Goal: Task Accomplishment & Management: Manage account settings

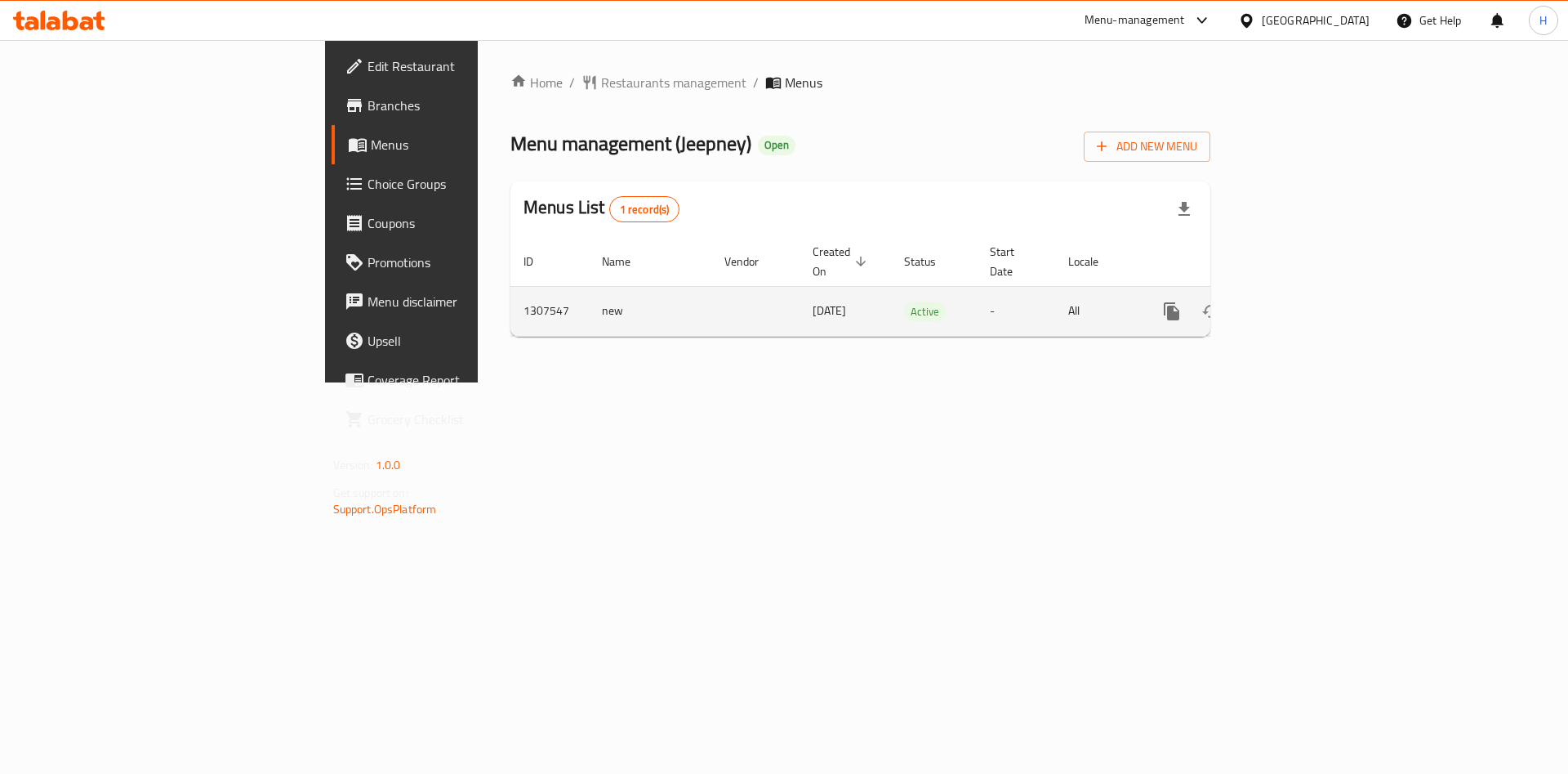
click at [1299, 301] on icon "enhanced table" at bounding box center [1290, 311] width 20 height 20
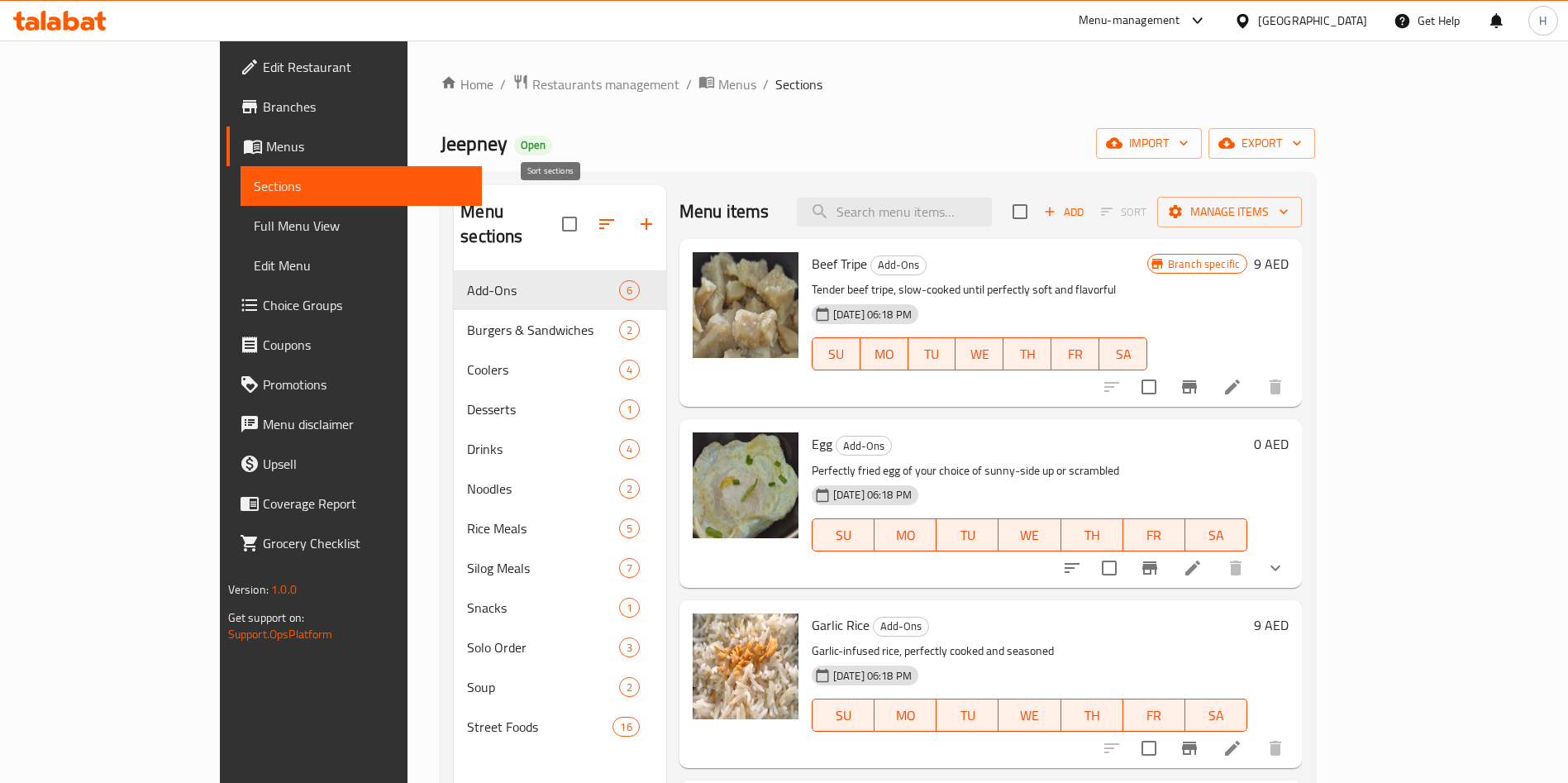
click at [597, 218] on icon "button" at bounding box center [607, 224] width 20 height 20
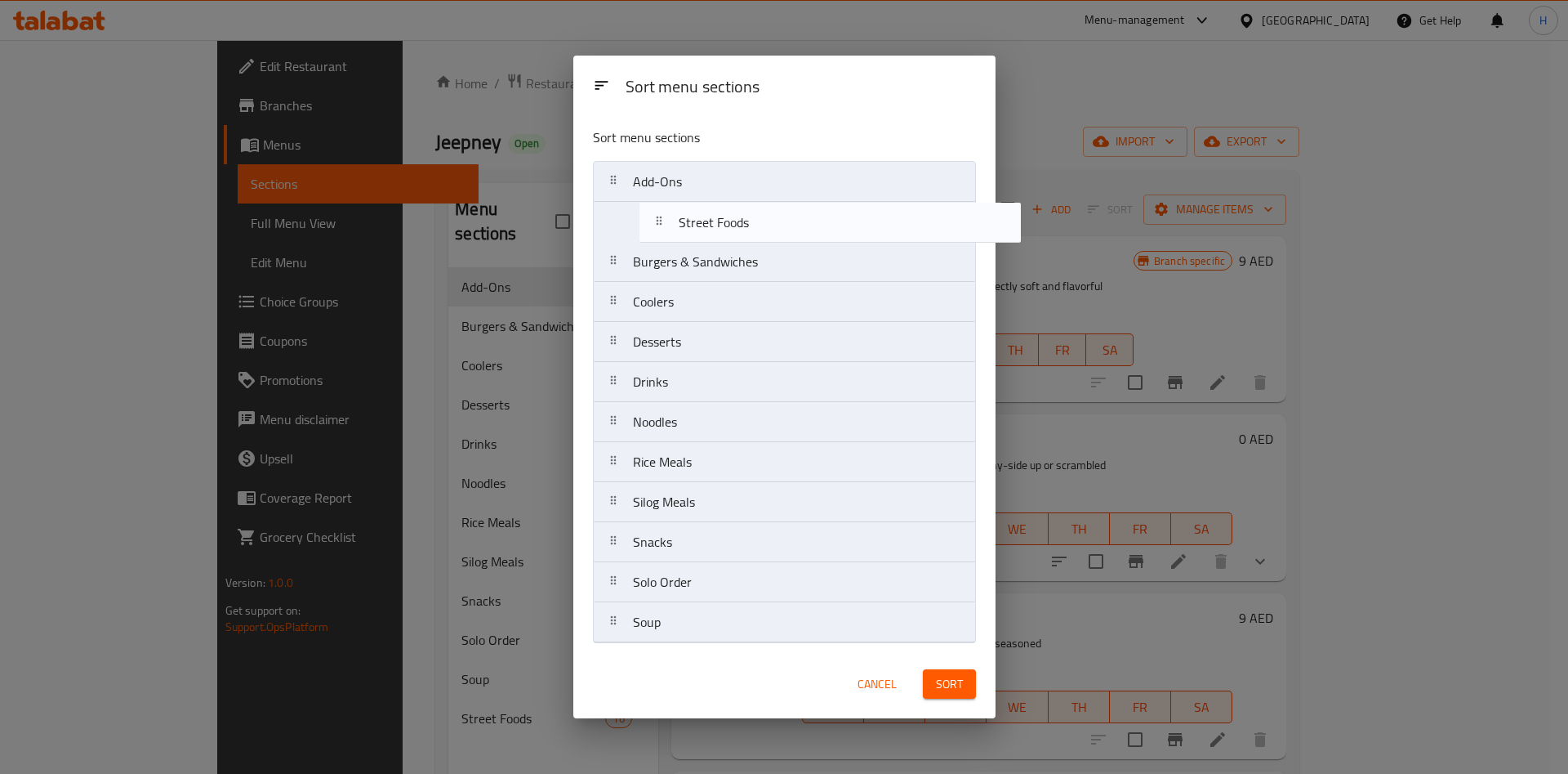
drag, startPoint x: 690, startPoint y: 623, endPoint x: 741, endPoint y: 216, distance: 410.2
click at [741, 216] on nav "Add-Ons Burgers & Sandwiches Coolers Desserts Drinks Noodles Rice Meals Silog M…" at bounding box center [784, 401] width 383 height 482
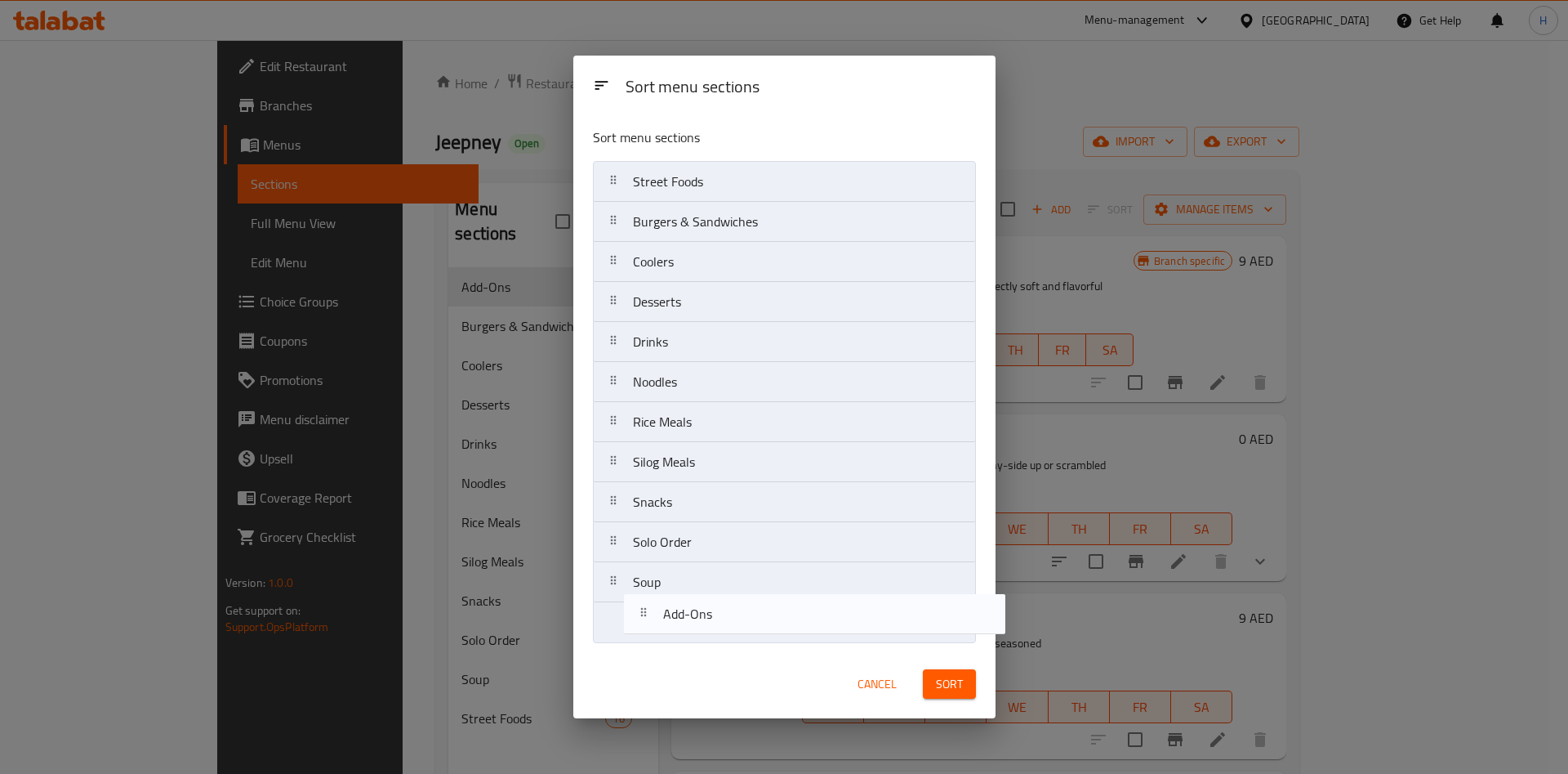
drag, startPoint x: 682, startPoint y: 190, endPoint x: 708, endPoint y: 627, distance: 437.8
click at [708, 627] on nav "Add-Ons Street Foods Burgers & Sandwiches Coolers Desserts Drinks Noodles Rice …" at bounding box center [784, 401] width 383 height 482
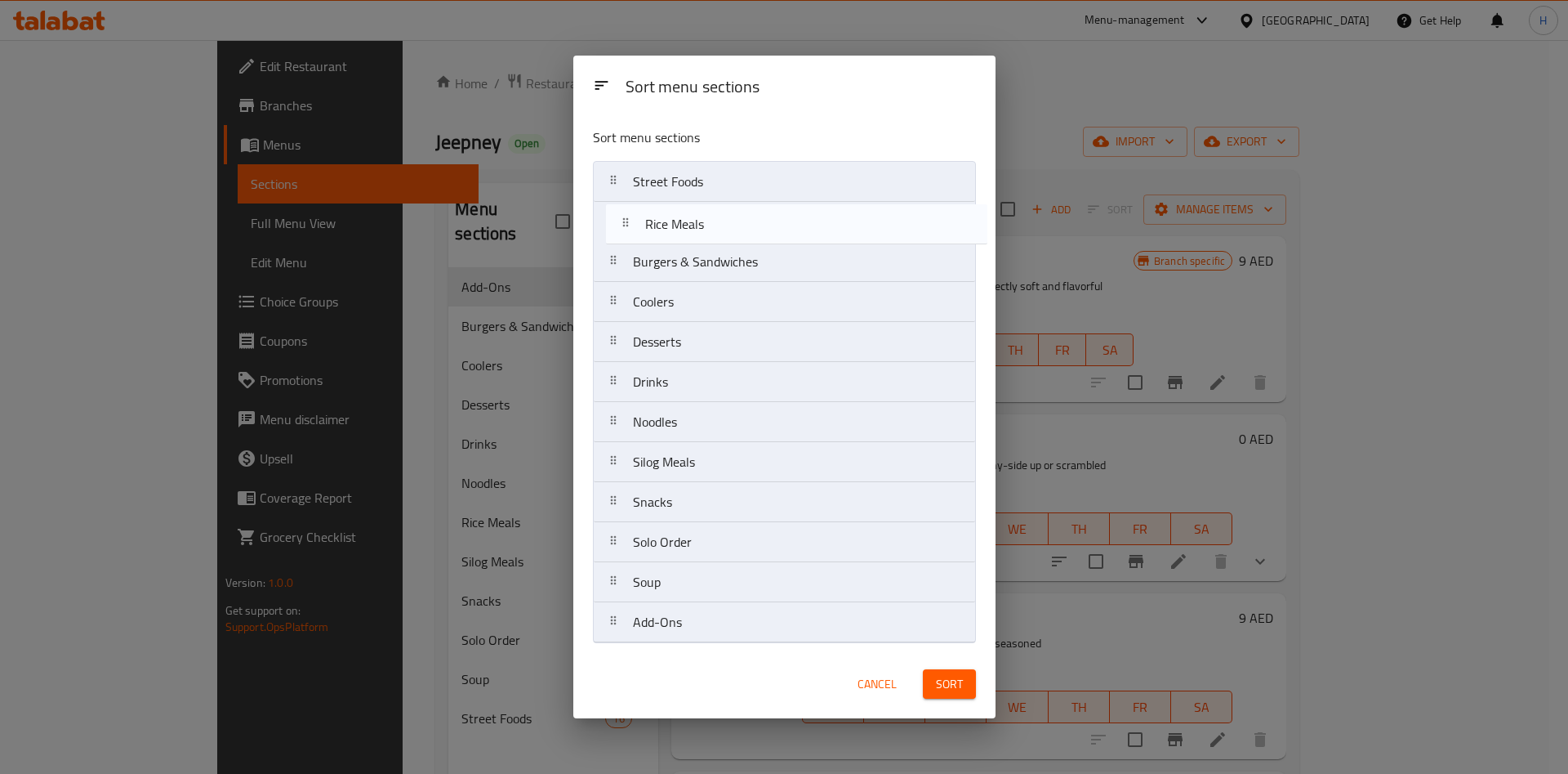
drag, startPoint x: 718, startPoint y: 434, endPoint x: 729, endPoint y: 220, distance: 214.3
click at [729, 220] on nav "Street Foods Burgers & Sandwiches Coolers Desserts Drinks Noodles Rice Meals Si…" at bounding box center [784, 401] width 383 height 482
drag, startPoint x: 712, startPoint y: 472, endPoint x: 759, endPoint y: 213, distance: 263.2
click at [759, 213] on nav "Street Foods Rice Meals Burgers & Sandwiches Coolers Desserts Drinks Noodles Si…" at bounding box center [784, 401] width 383 height 482
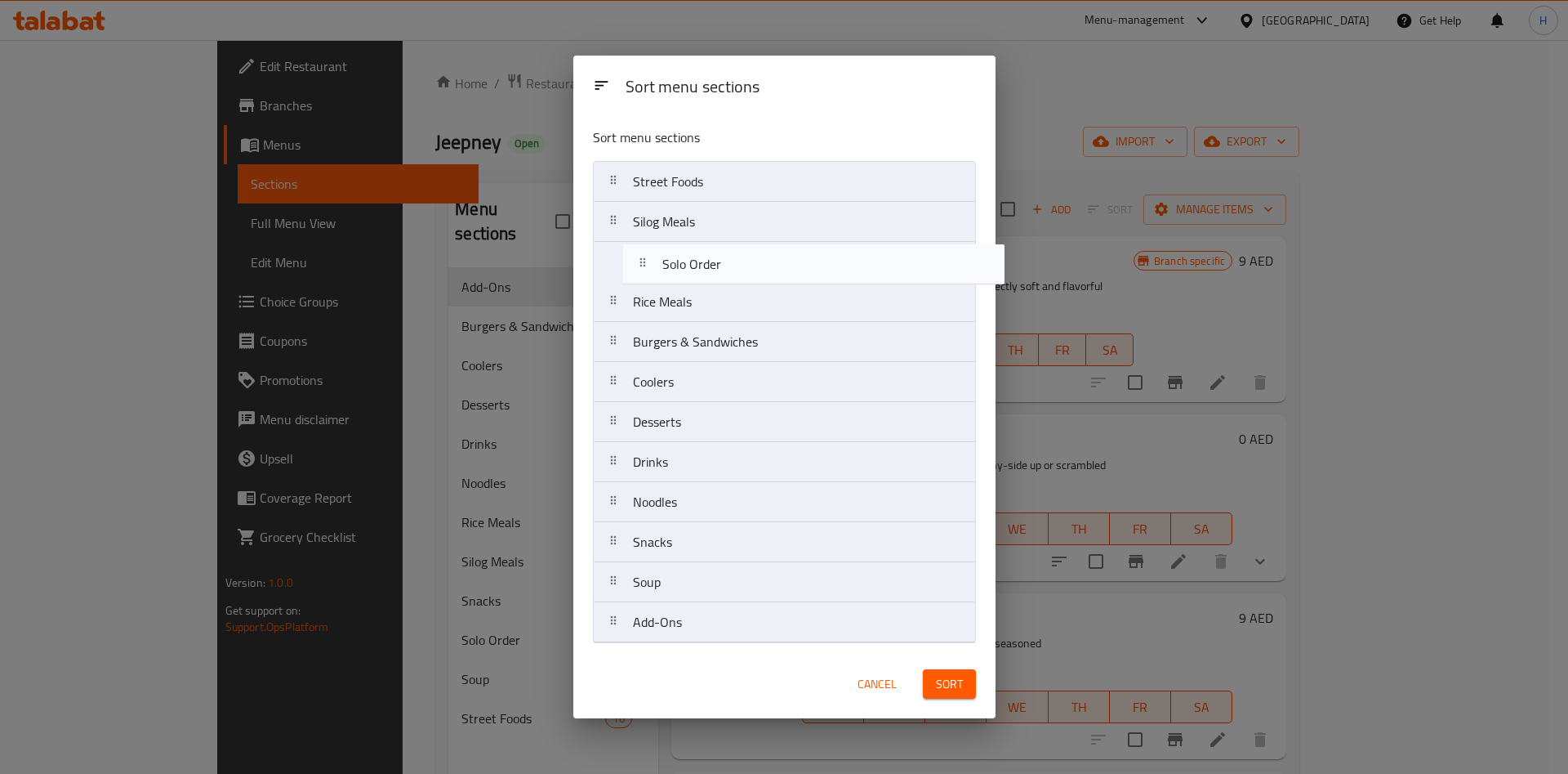
drag, startPoint x: 743, startPoint y: 584, endPoint x: 765, endPoint y: 265, distance: 319.8
click at [765, 265] on nav "Street Foods Silog Meals Rice Meals Burgers & Sandwiches Coolers Desserts Drink…" at bounding box center [784, 401] width 383 height 482
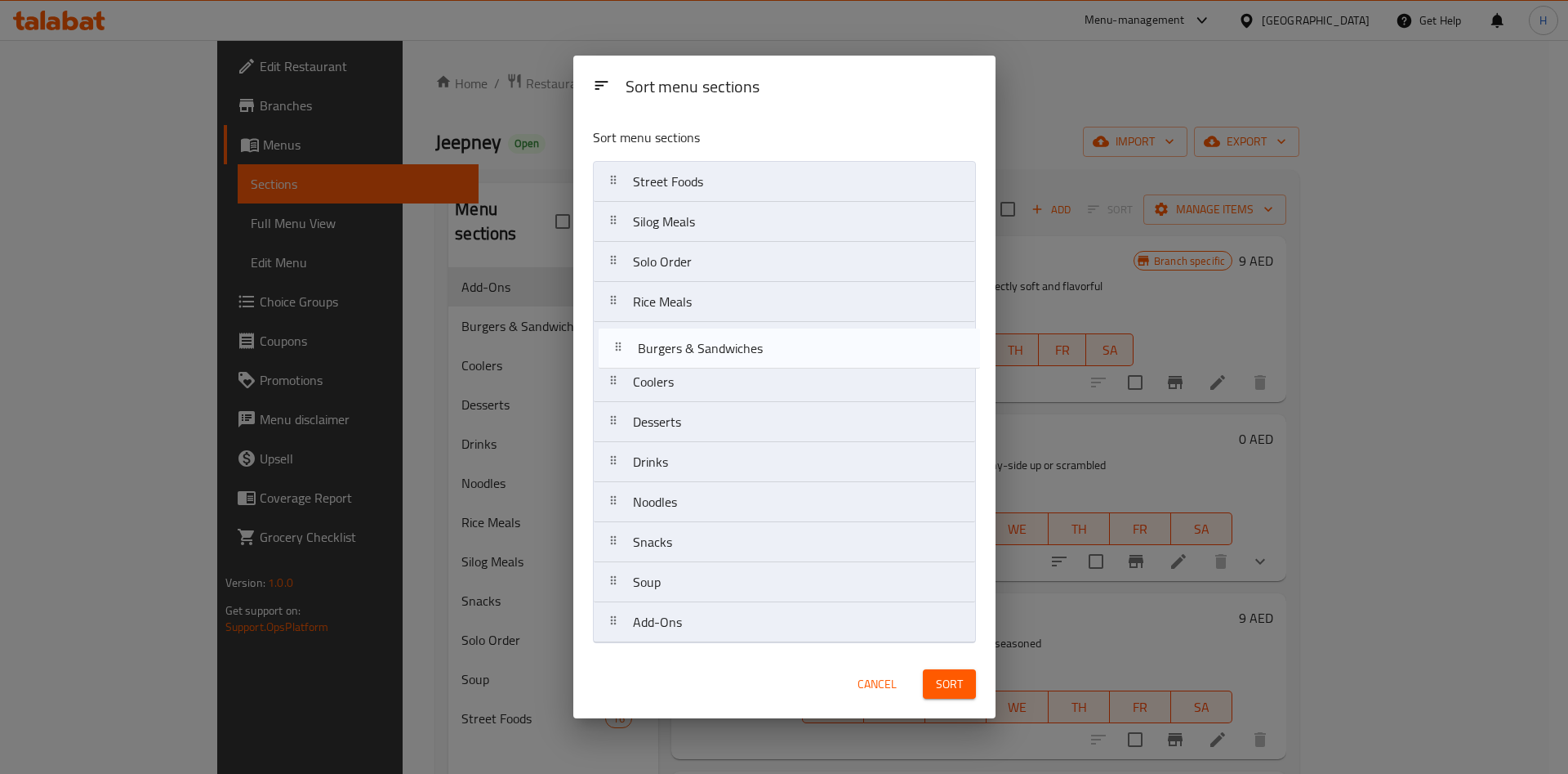
click at [752, 349] on nav "Street Foods Silog Meals Solo Order Rice Meals Burgers & Sandwiches Coolers Des…" at bounding box center [784, 401] width 383 height 482
drag, startPoint x: 714, startPoint y: 433, endPoint x: 720, endPoint y: 378, distance: 55.3
click at [720, 378] on nav "Street Foods Silog Meals Solo Order Rice Meals Burgers & Sandwiches Coolers Des…" at bounding box center [784, 401] width 383 height 482
drag, startPoint x: 727, startPoint y: 514, endPoint x: 760, endPoint y: 358, distance: 159.5
click at [760, 358] on nav "Street Foods Silog Meals Solo Order Rice Meals Burgers & Sandwiches Desserts Co…" at bounding box center [784, 401] width 383 height 482
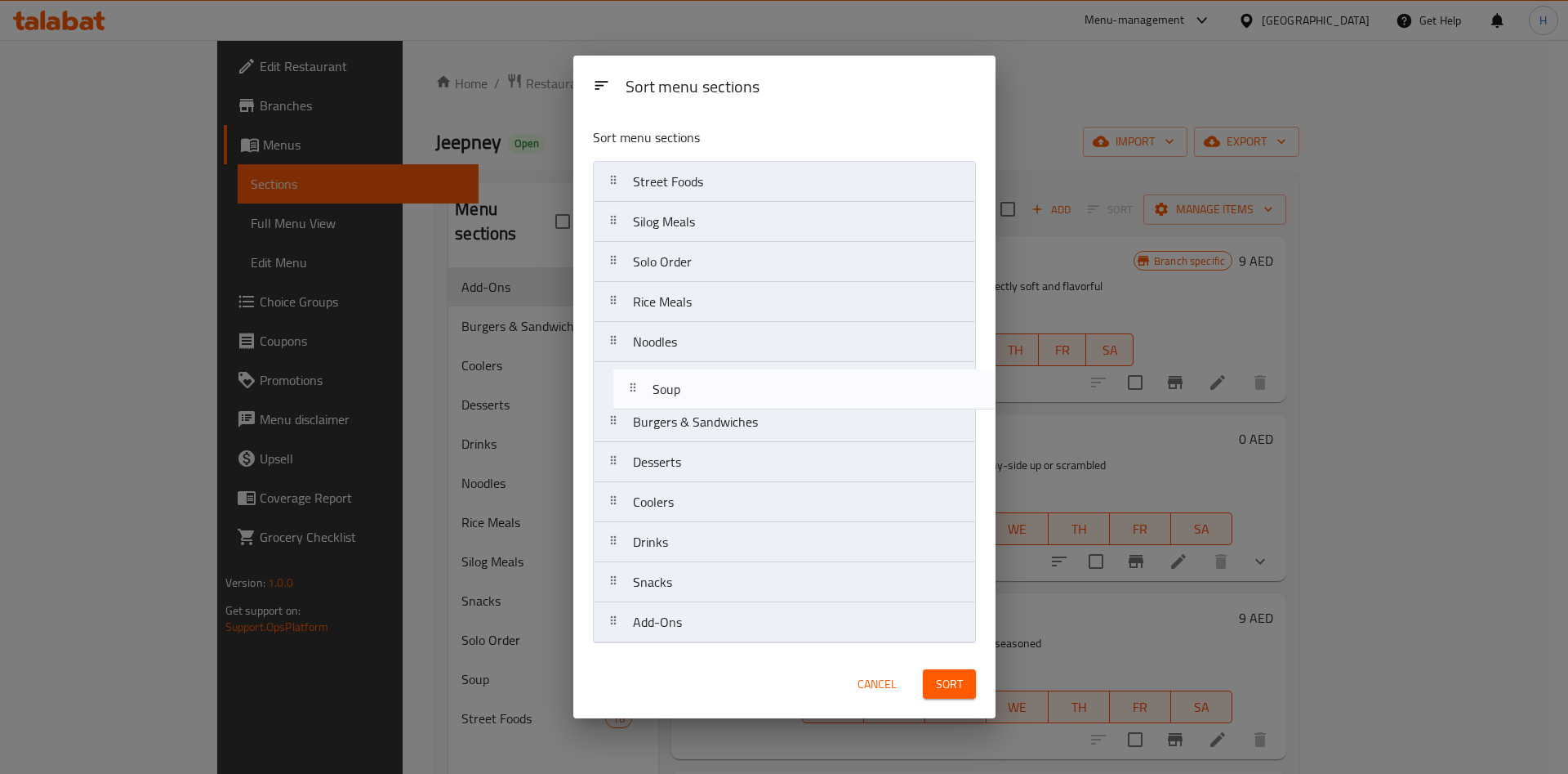
drag, startPoint x: 736, startPoint y: 586, endPoint x: 756, endPoint y: 388, distance: 199.0
click at [756, 388] on nav "Street Foods Silog Meals Solo Order Rice Meals Noodles Burgers & Sandwiches Des…" at bounding box center [784, 401] width 383 height 482
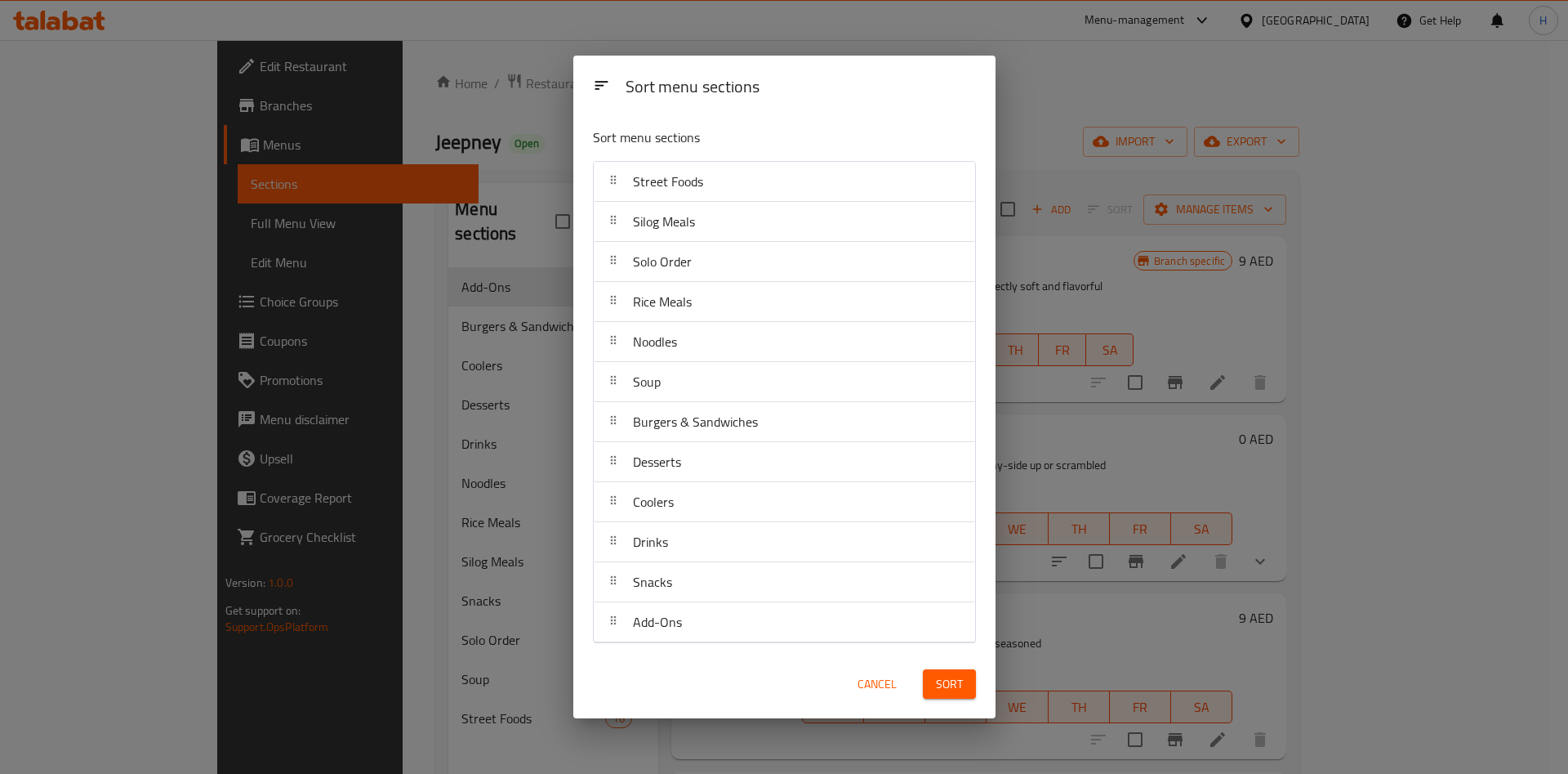
drag, startPoint x: 824, startPoint y: 83, endPoint x: 964, endPoint y: 285, distance: 245.8
click at [989, 68] on div "Sort menu sections" at bounding box center [784, 84] width 422 height 59
click at [947, 685] on span "Sort" at bounding box center [949, 684] width 27 height 21
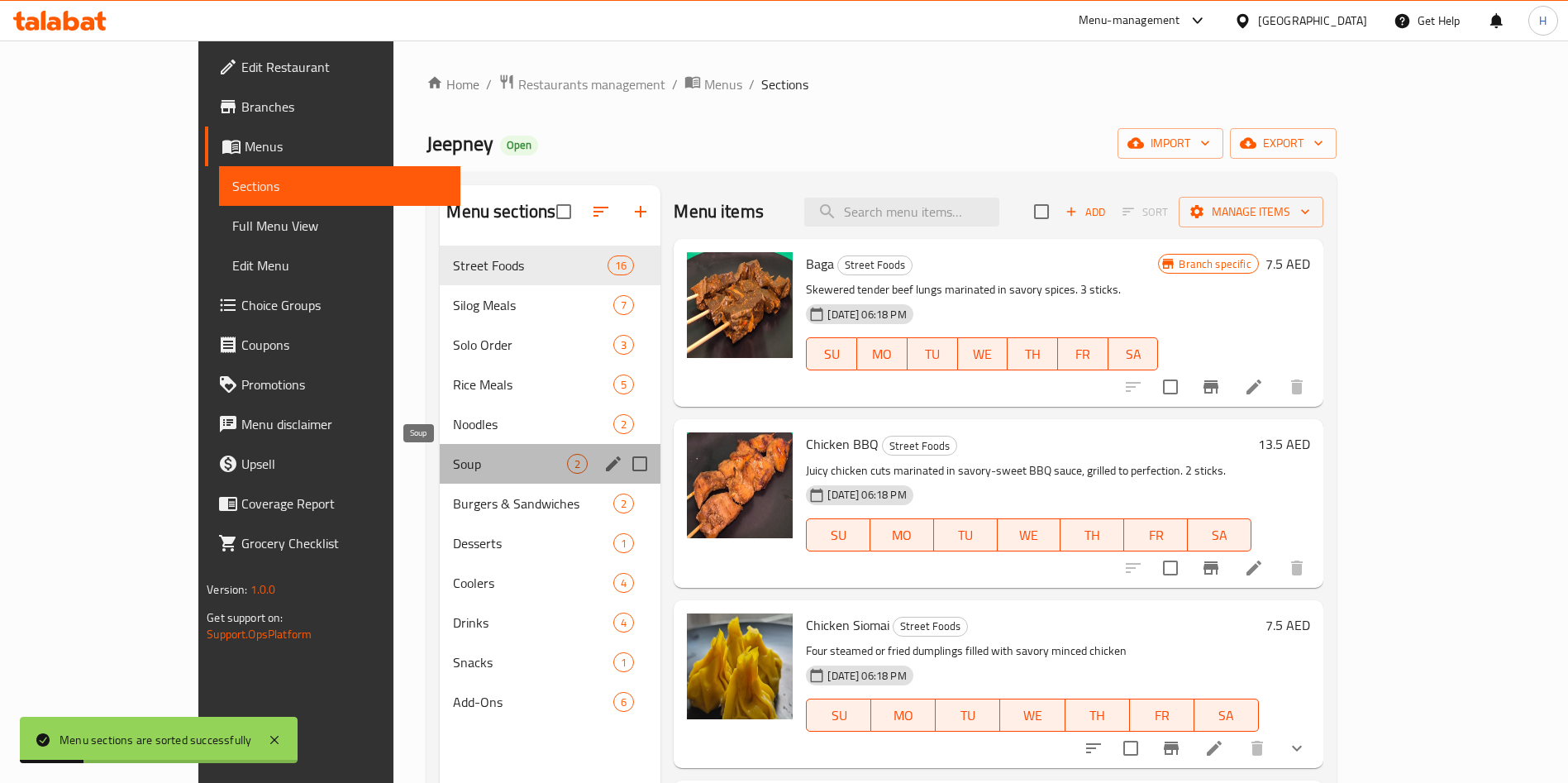
click at [453, 462] on span "Soup" at bounding box center [510, 464] width 114 height 20
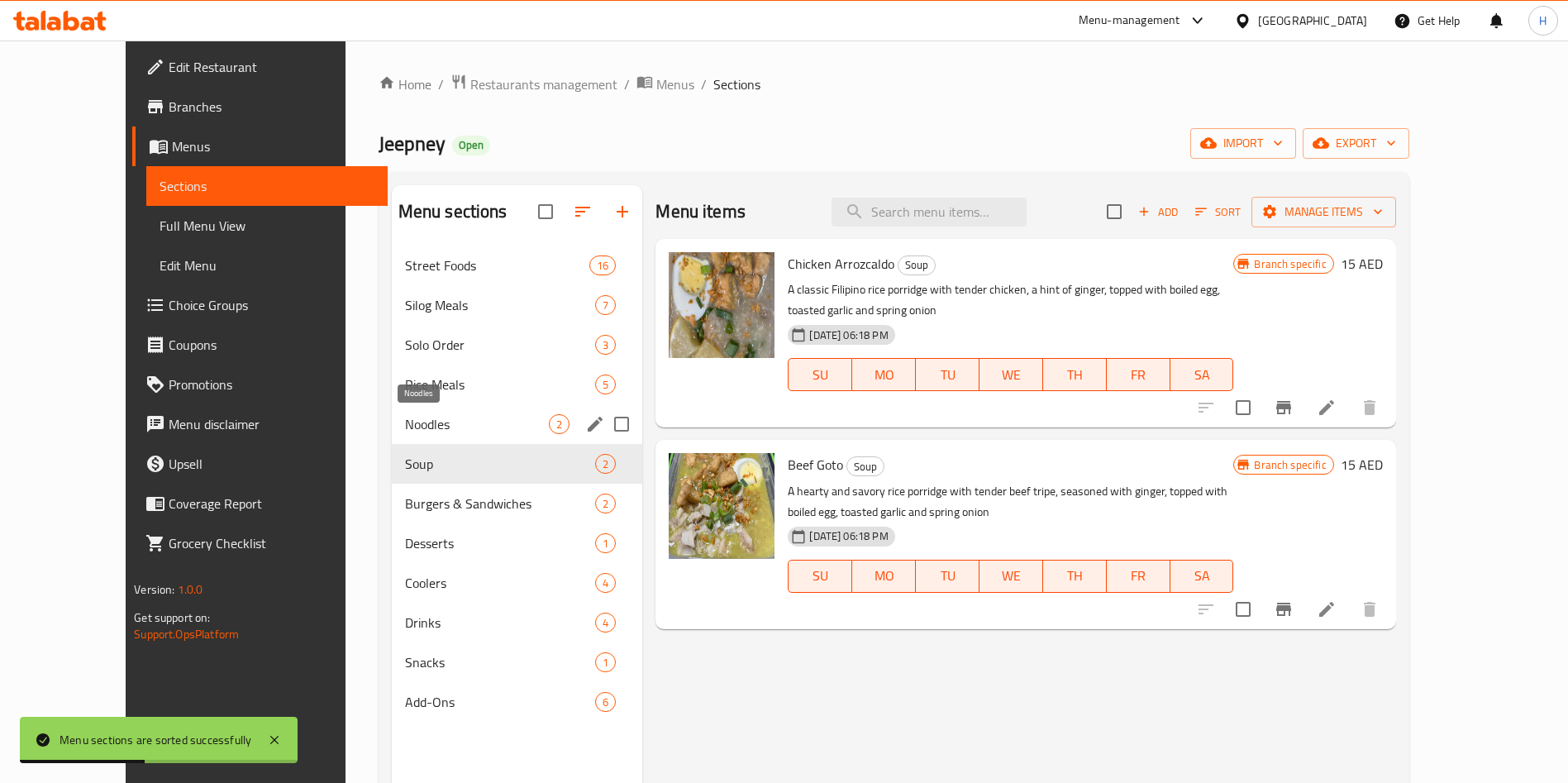
click at [446, 422] on span "Noodles" at bounding box center [477, 424] width 145 height 20
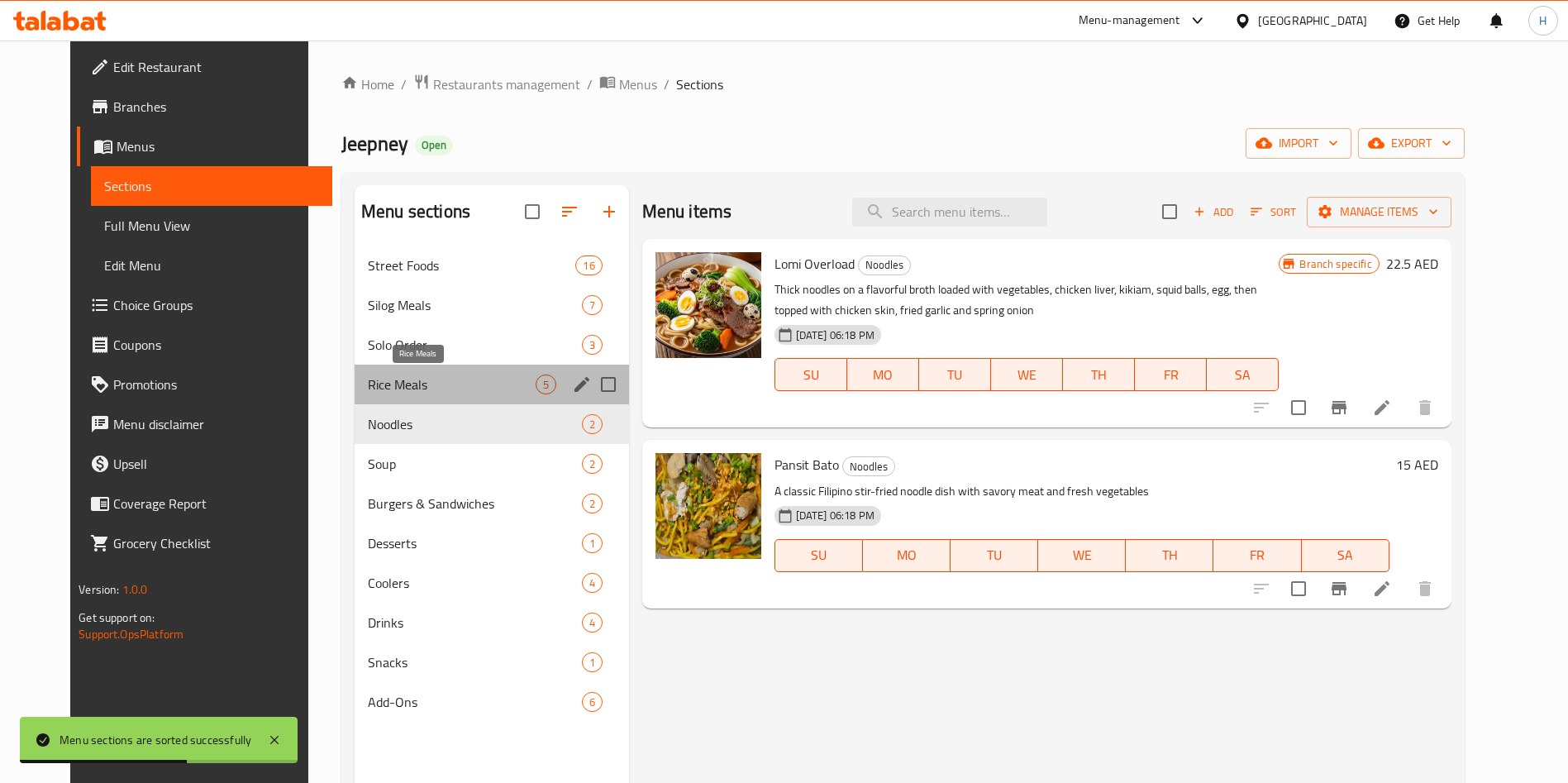
click at [475, 385] on span "Rice Meals" at bounding box center [451, 384] width 168 height 20
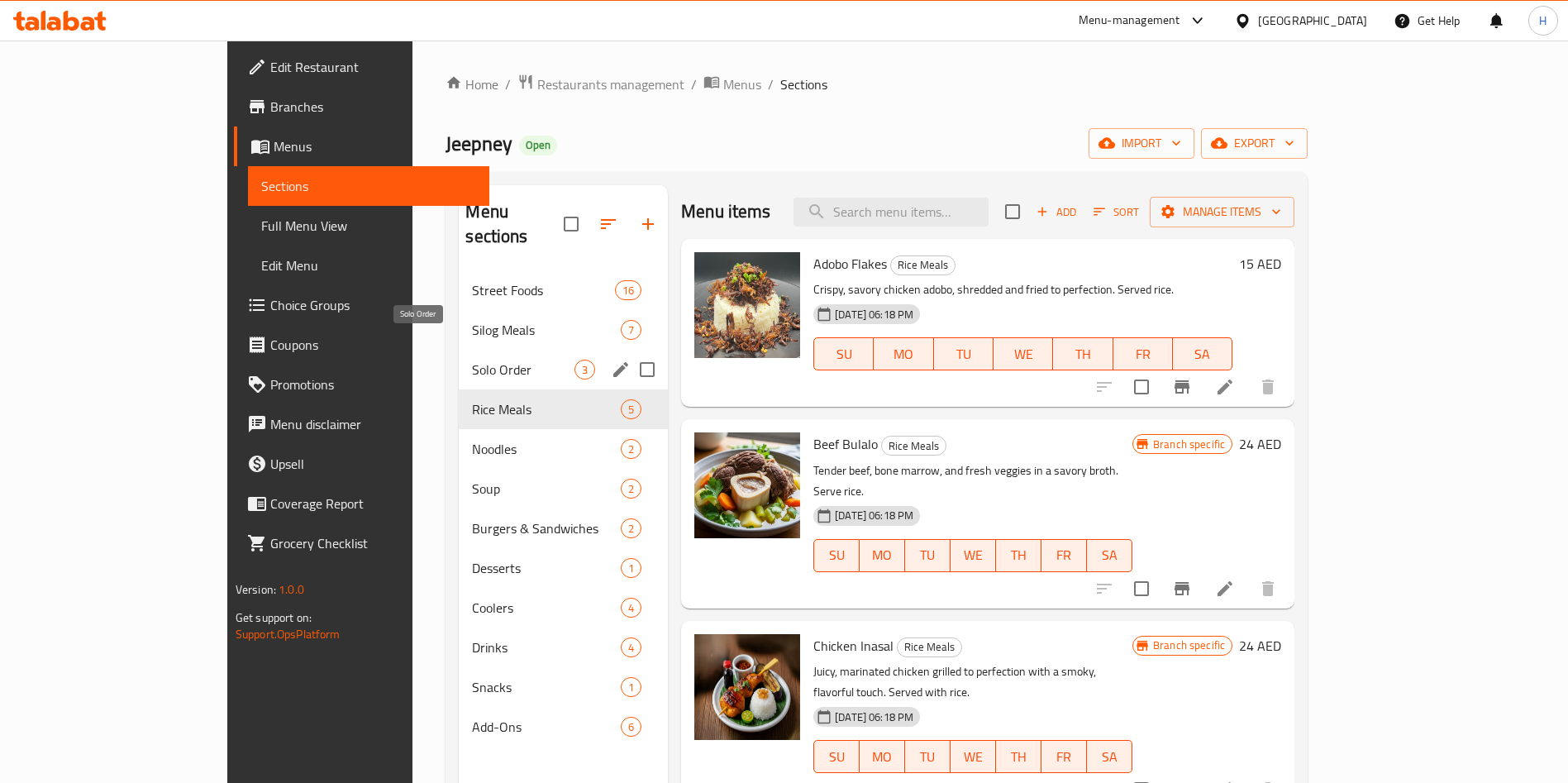
click at [475, 359] on span "Solo Order" at bounding box center [524, 369] width 102 height 20
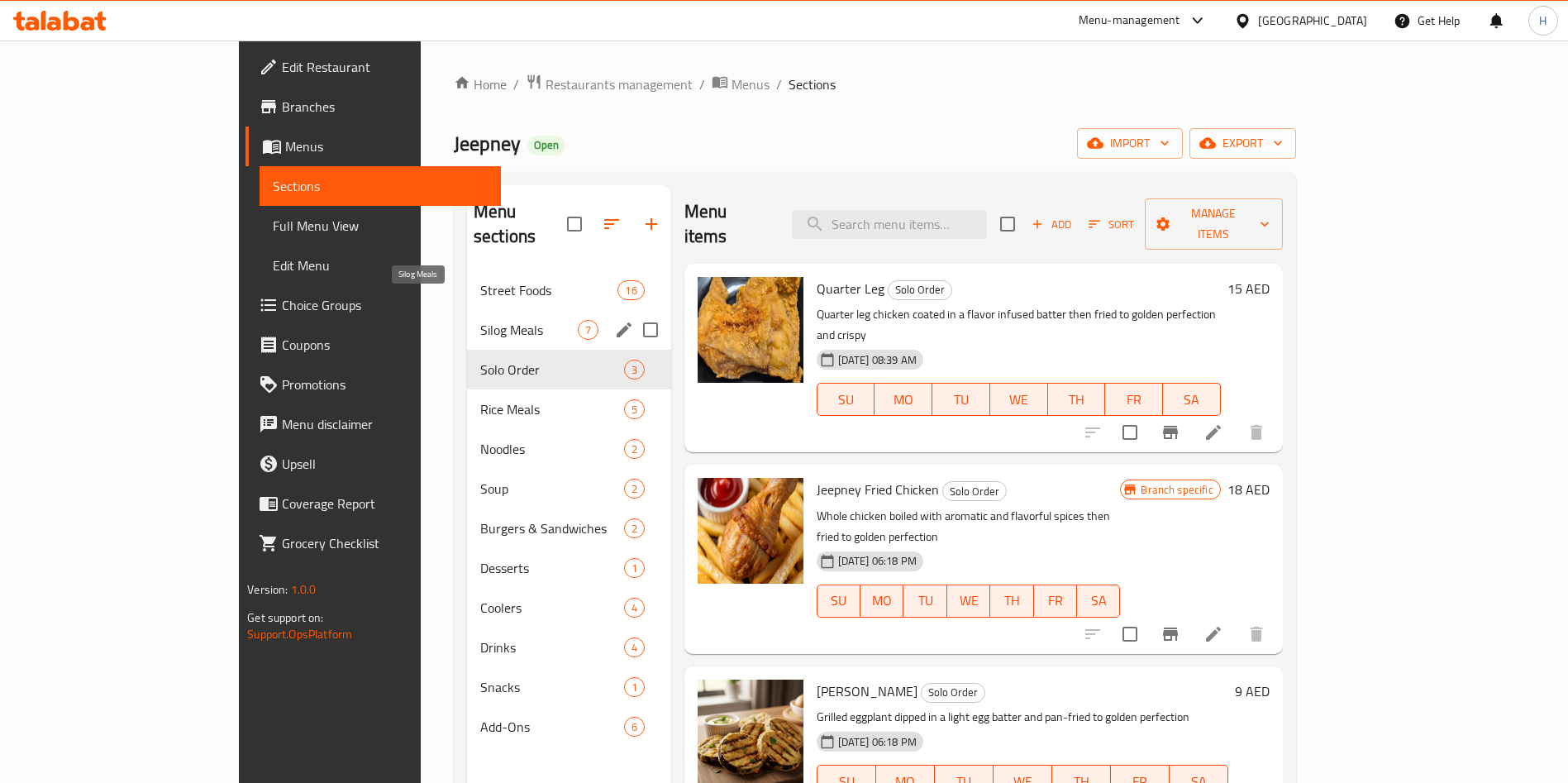
click at [480, 320] on span "Silog Meals" at bounding box center [529, 330] width 97 height 20
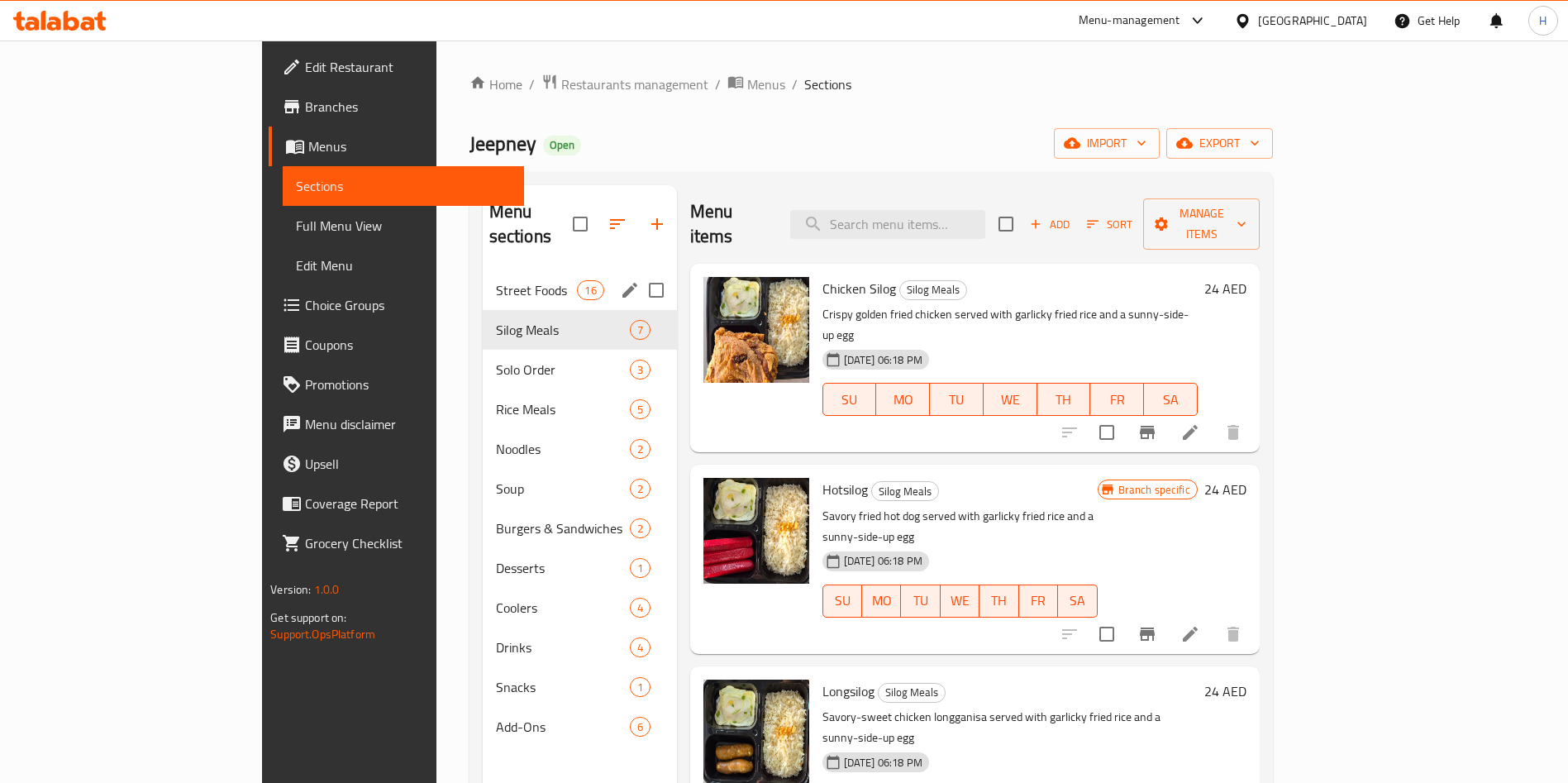
click at [482, 276] on div "Street Foods 16" at bounding box center [580, 290] width 194 height 39
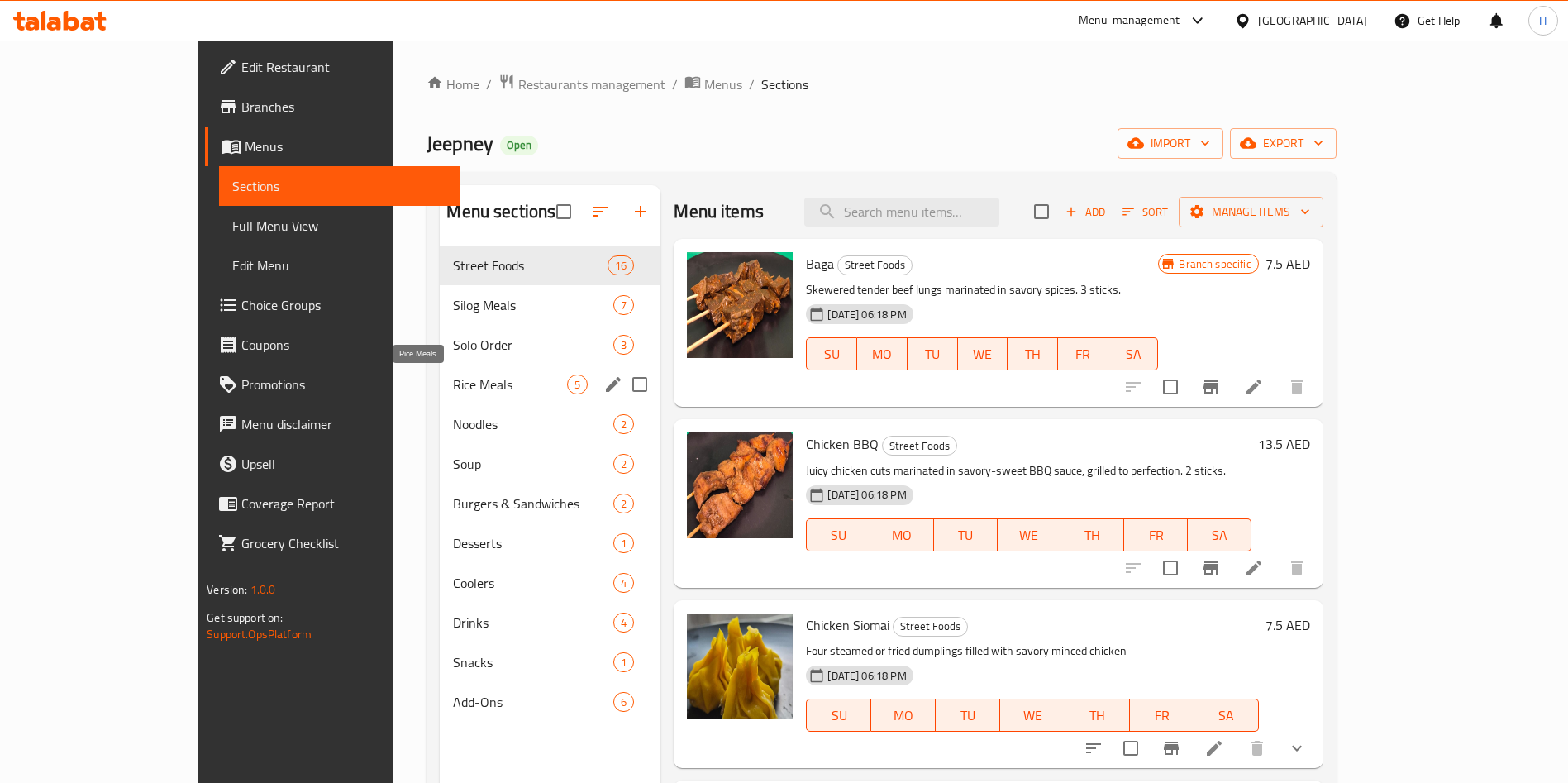
click at [472, 375] on span "Rice Meals" at bounding box center [510, 384] width 114 height 20
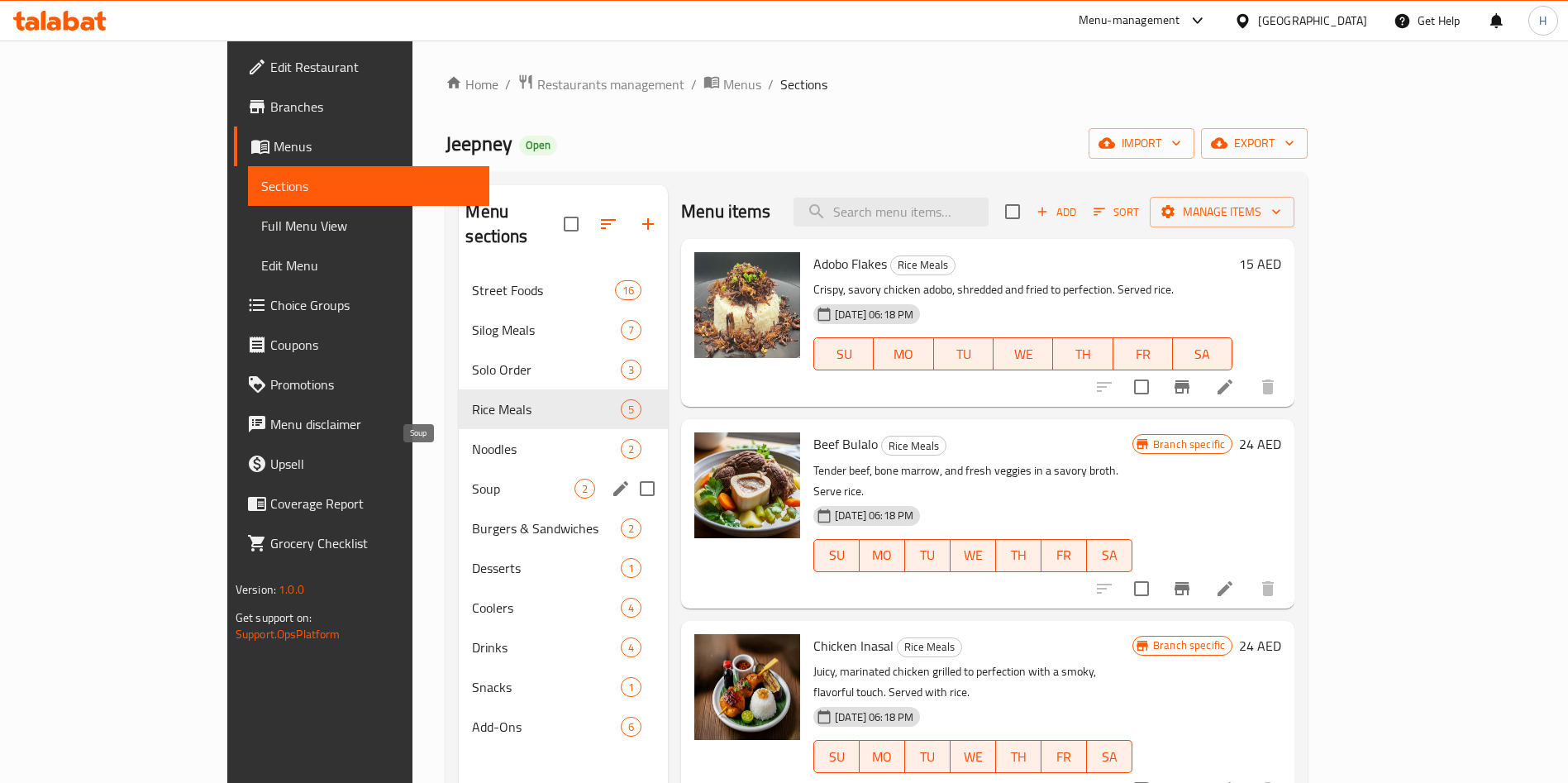
click at [472, 478] on span "Soup" at bounding box center [524, 488] width 102 height 20
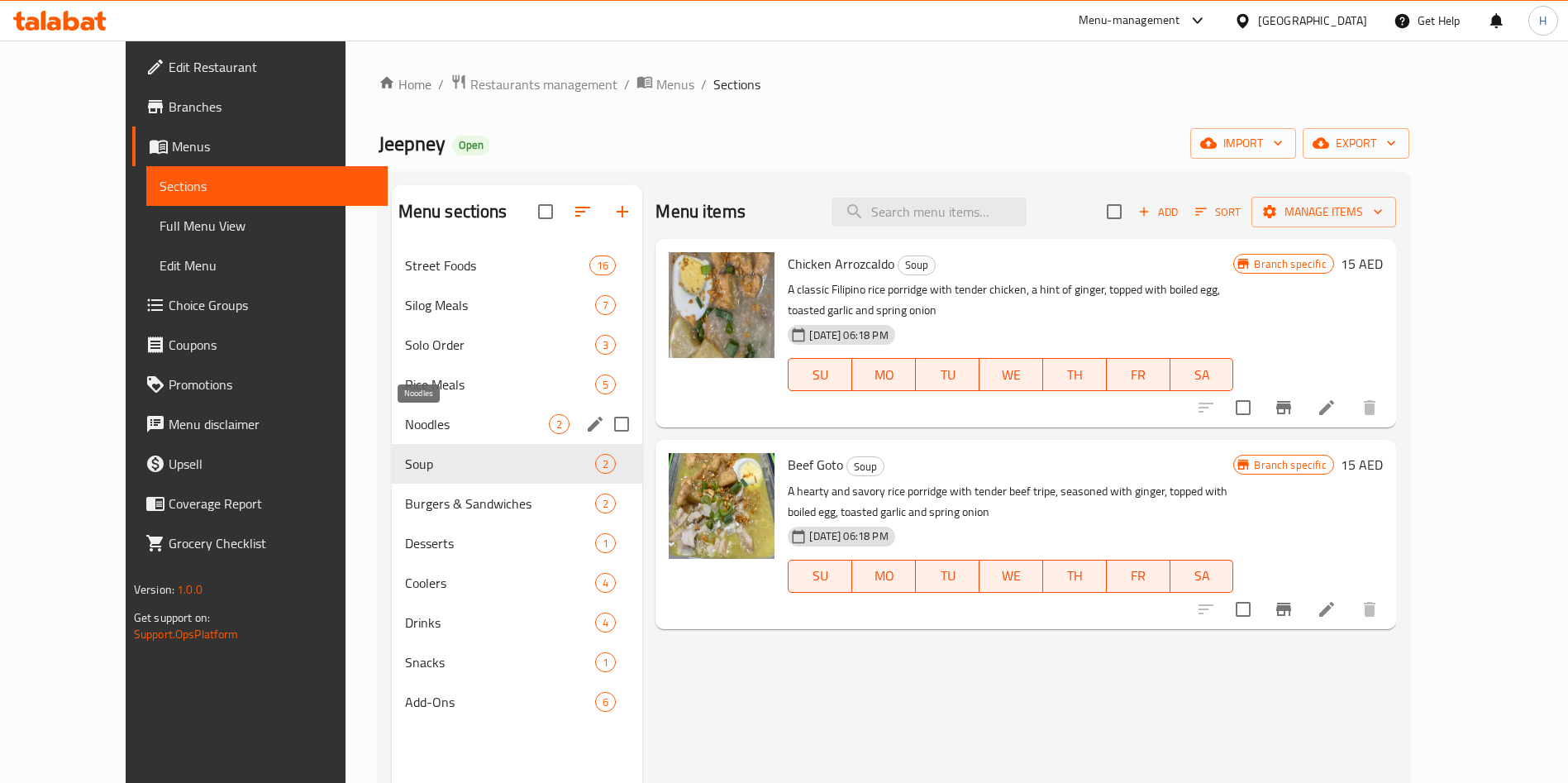
click at [451, 419] on span "Noodles" at bounding box center [477, 424] width 145 height 20
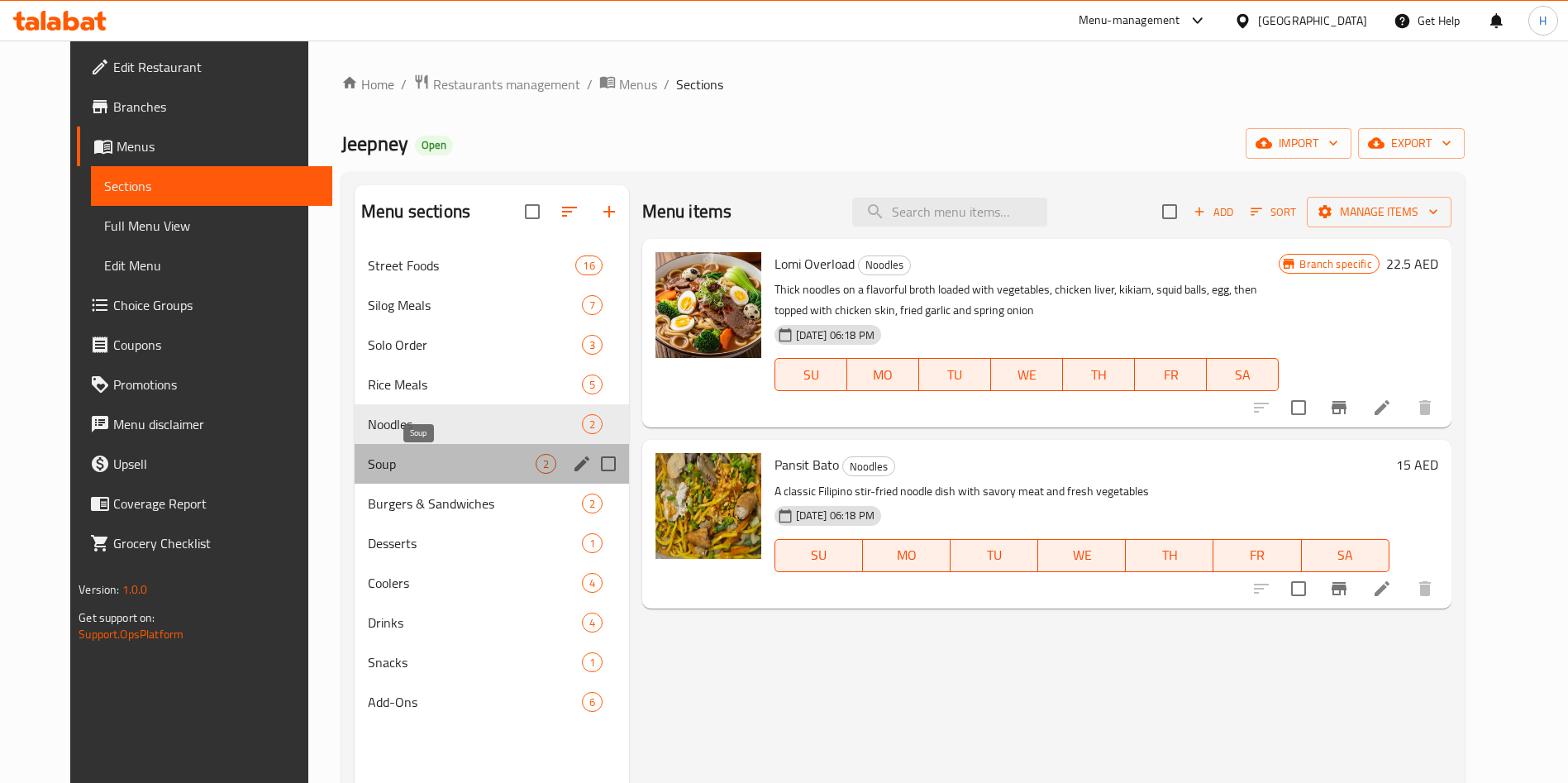
click at [449, 461] on span "Soup" at bounding box center [451, 464] width 168 height 20
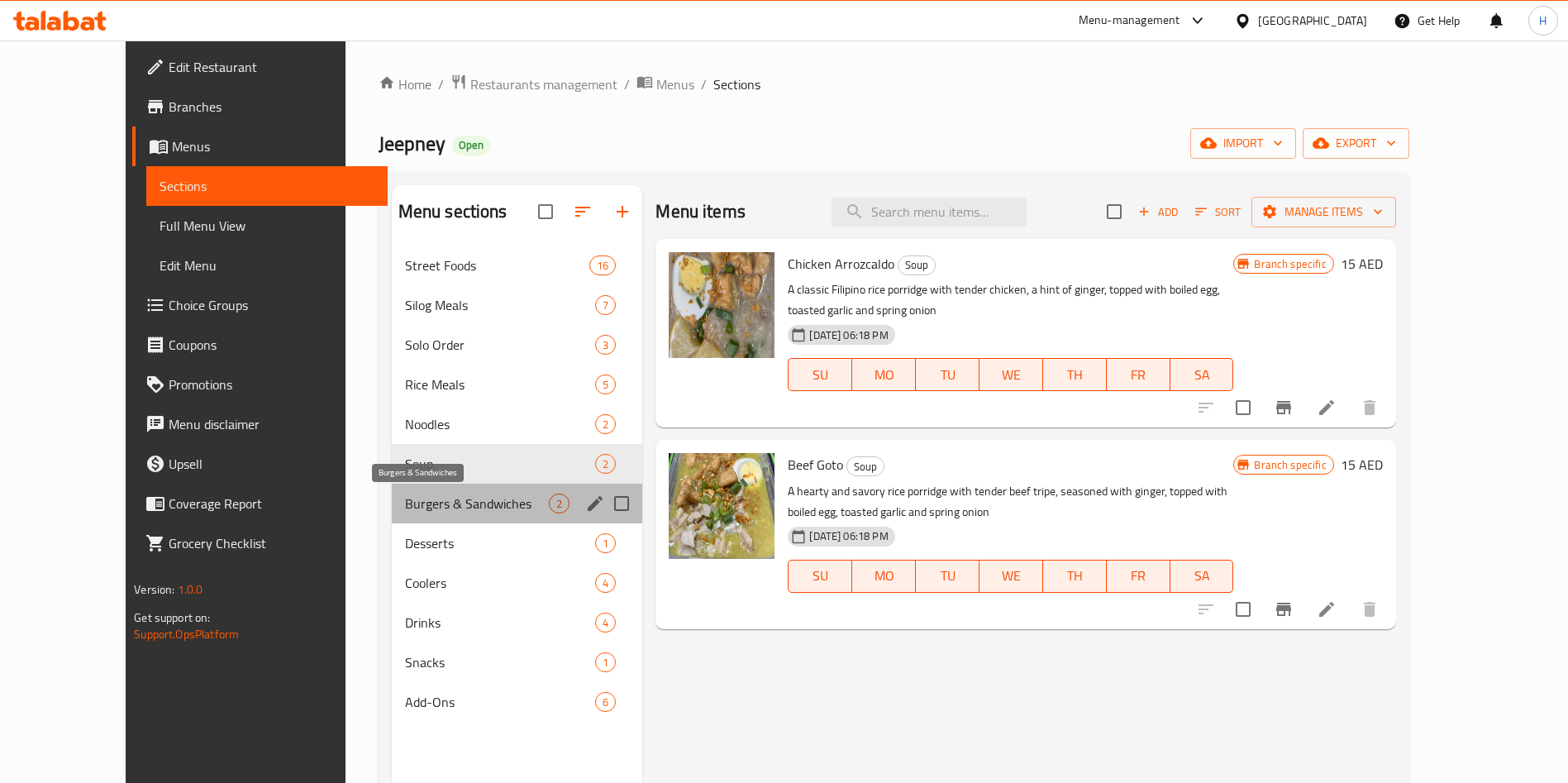
click at [433, 502] on span "Burgers & Sandwiches" at bounding box center [477, 503] width 145 height 20
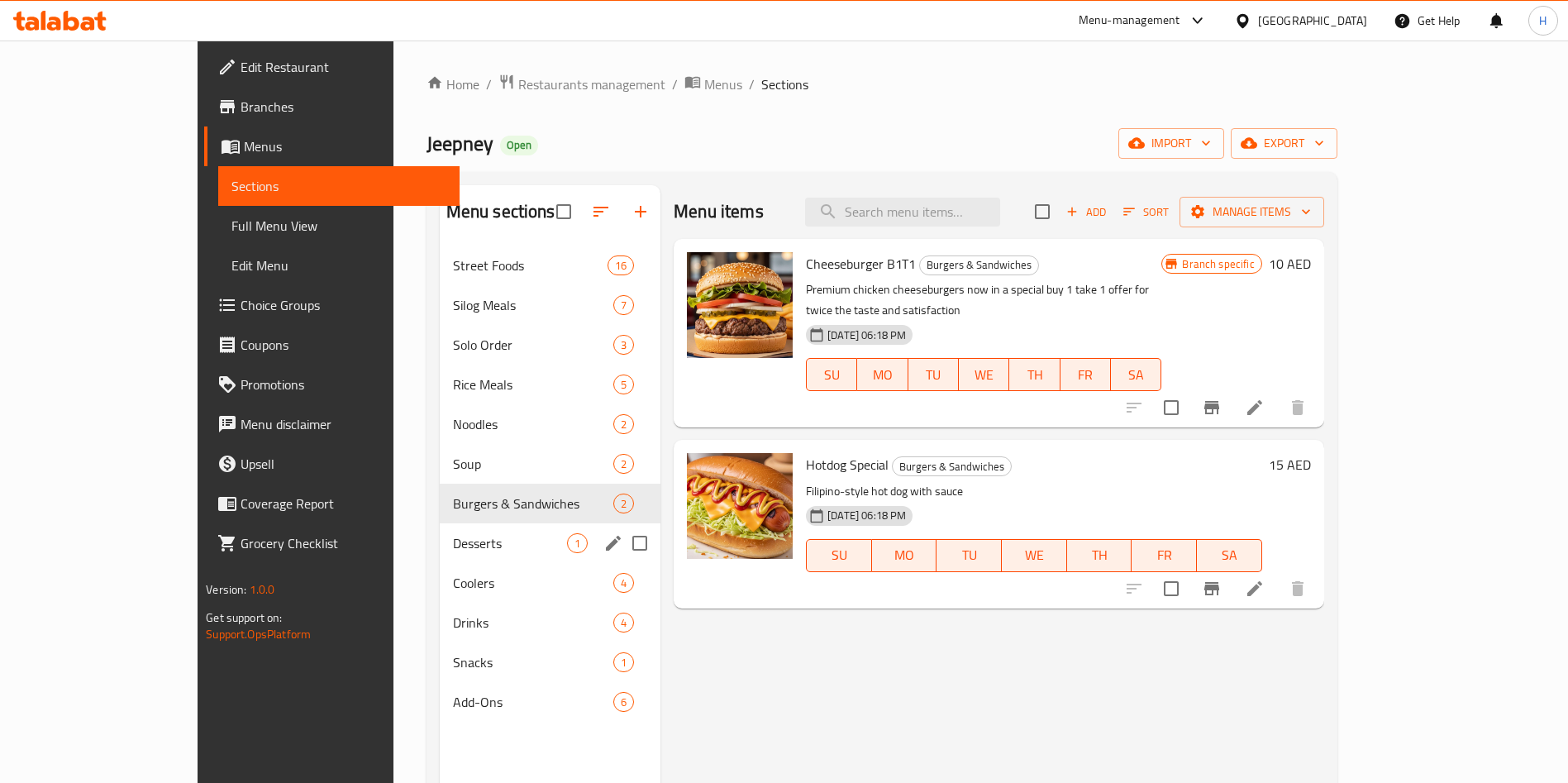
click at [453, 533] on span "Desserts" at bounding box center [510, 543] width 114 height 20
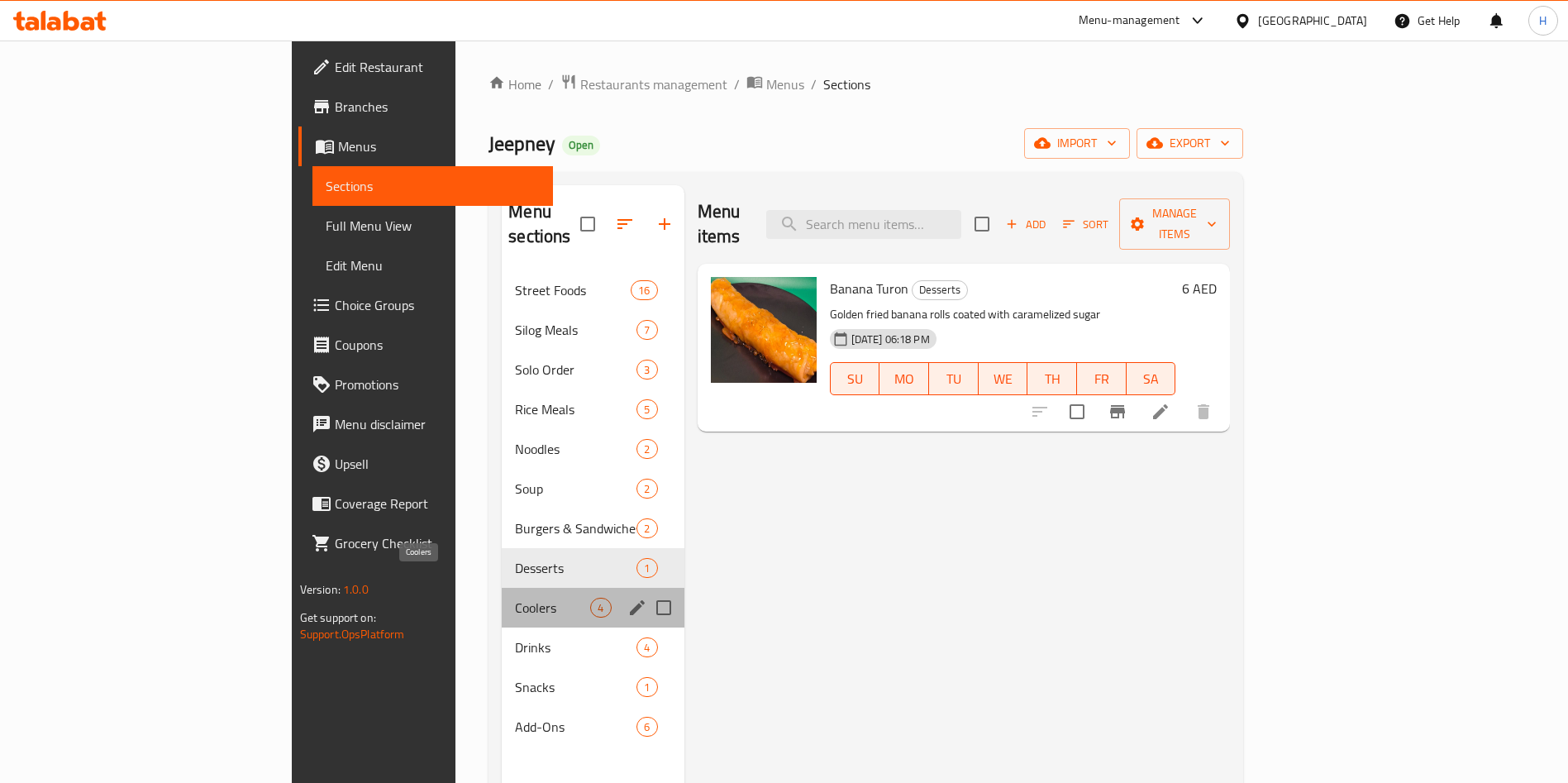
click at [515, 598] on span "Coolers" at bounding box center [553, 608] width 75 height 20
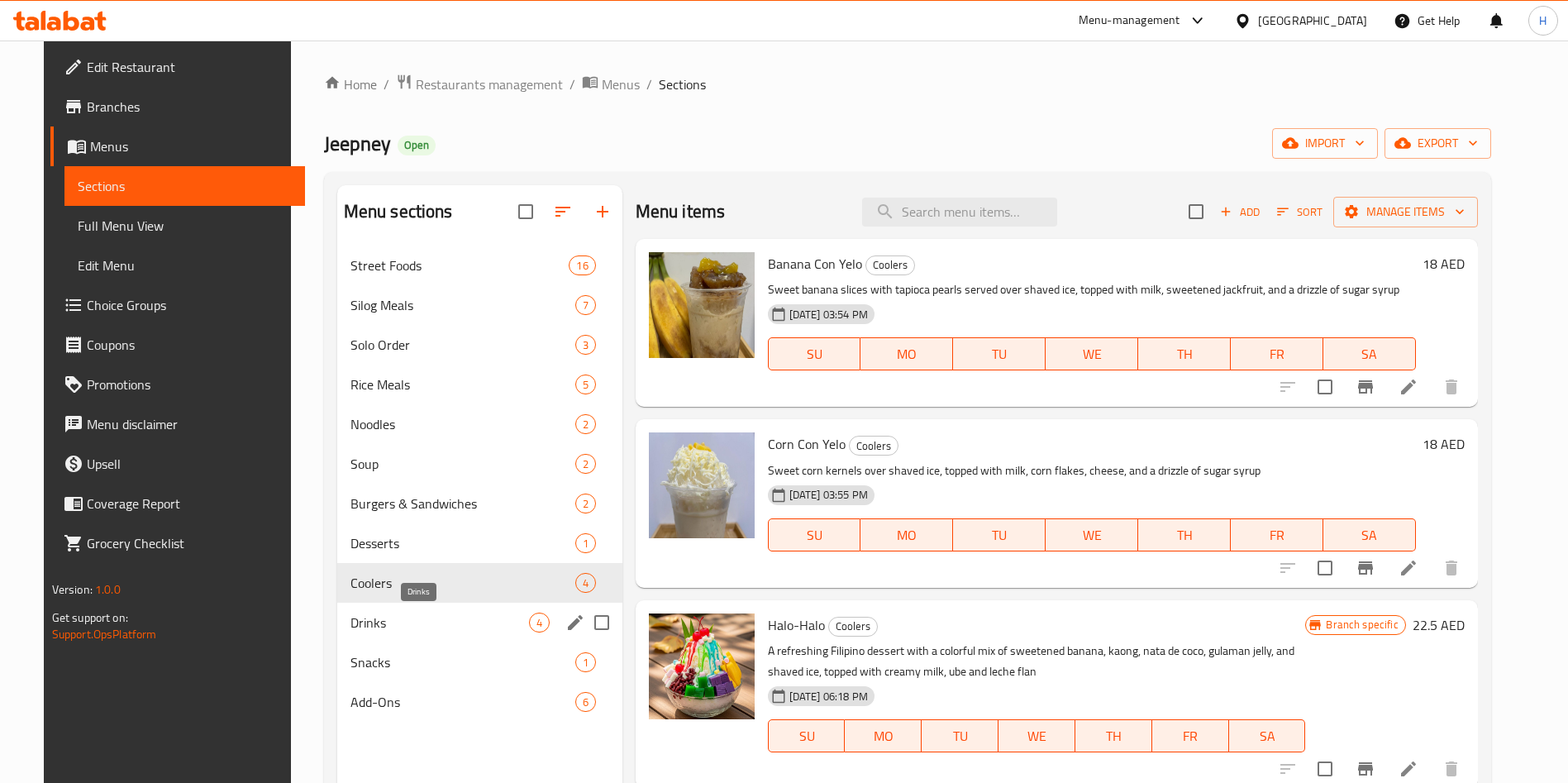
click at [420, 624] on span "Drinks" at bounding box center [439, 622] width 178 height 20
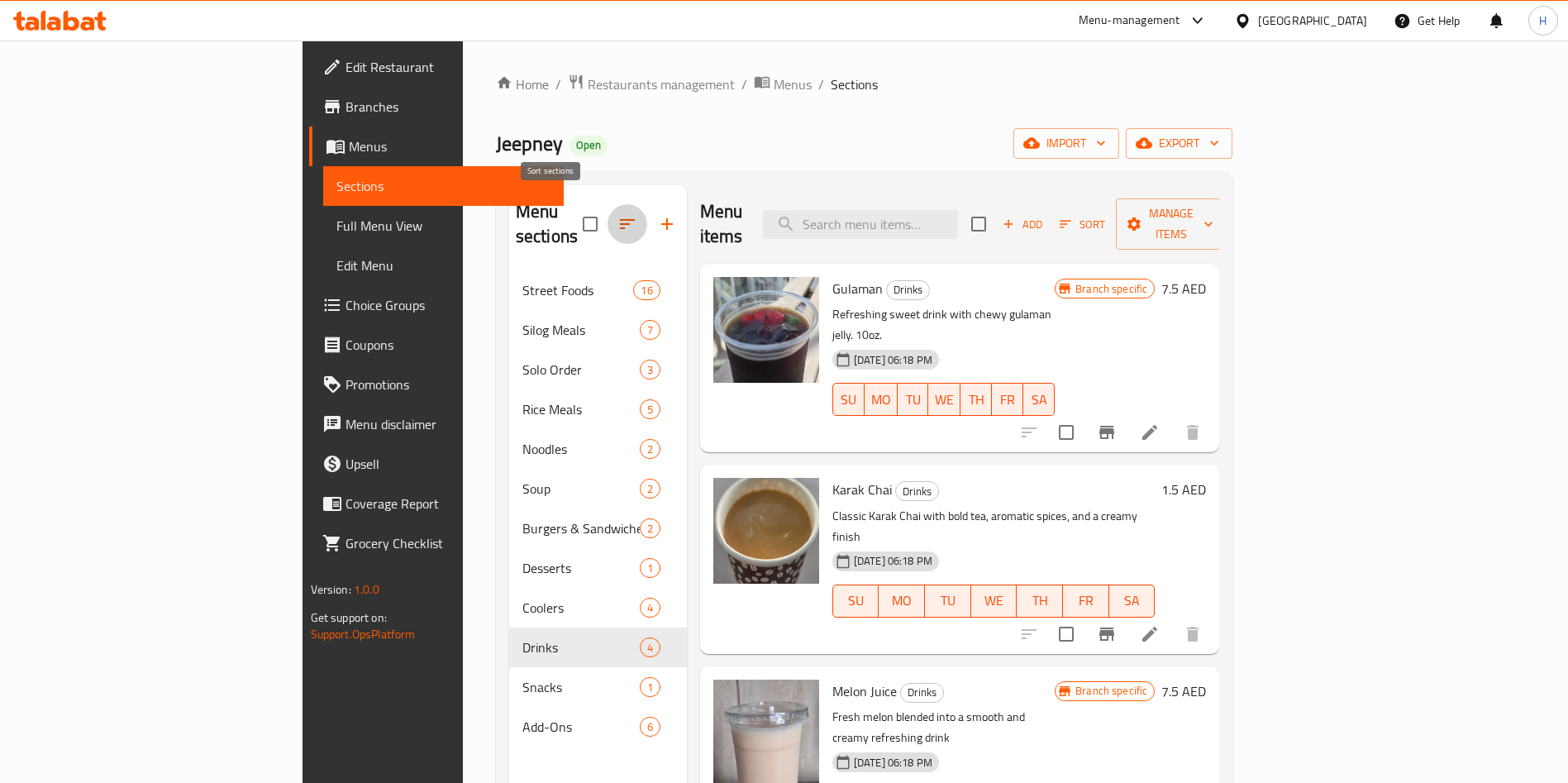
click at [620, 219] on icon "button" at bounding box center [627, 224] width 15 height 10
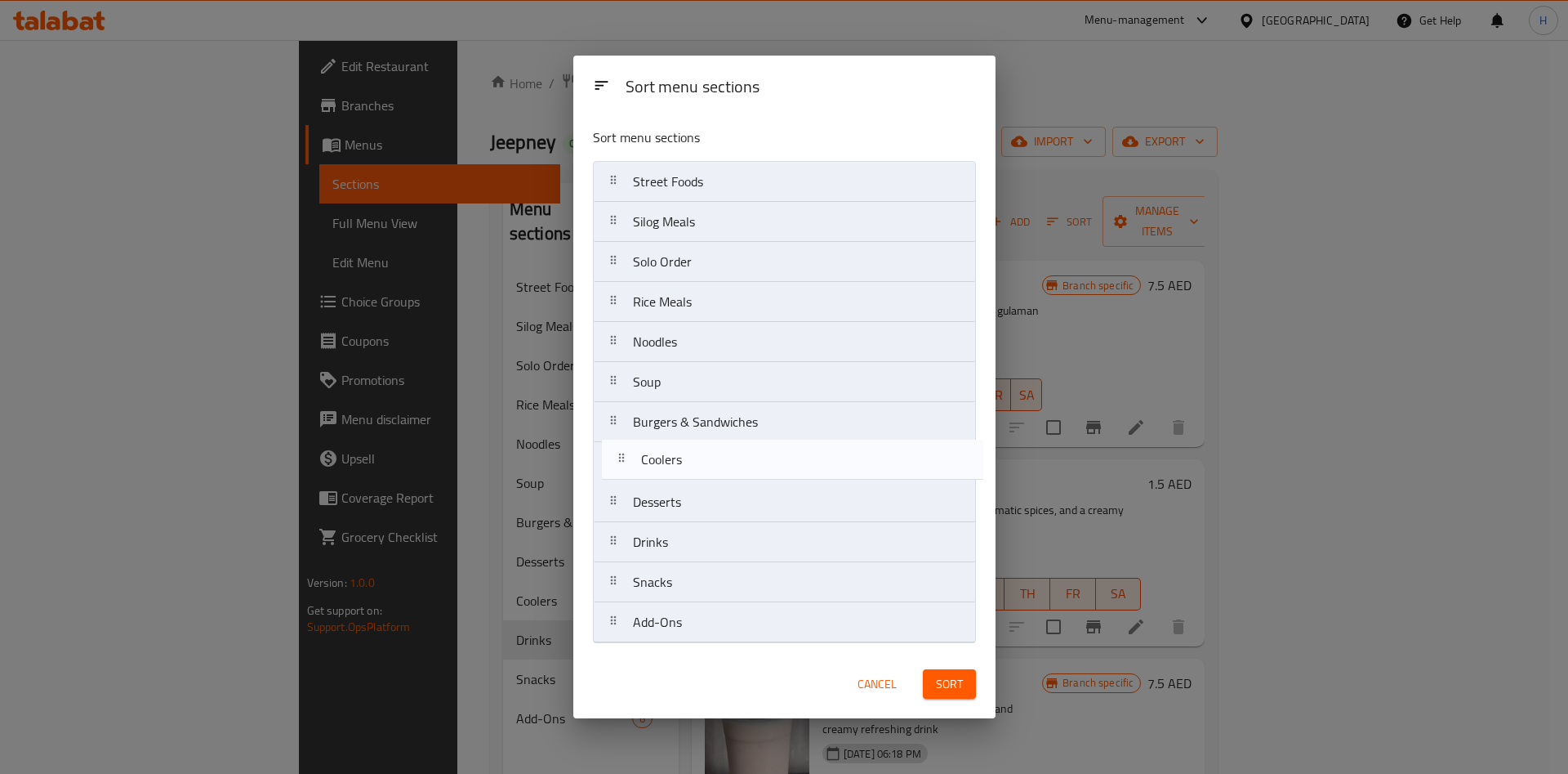
drag, startPoint x: 713, startPoint y: 503, endPoint x: 721, endPoint y: 454, distance: 49.6
click at [721, 454] on nav "Street Foods Silog Meals Solo Order Rice Meals Noodles Soup Burgers & Sandwiche…" at bounding box center [784, 401] width 383 height 482
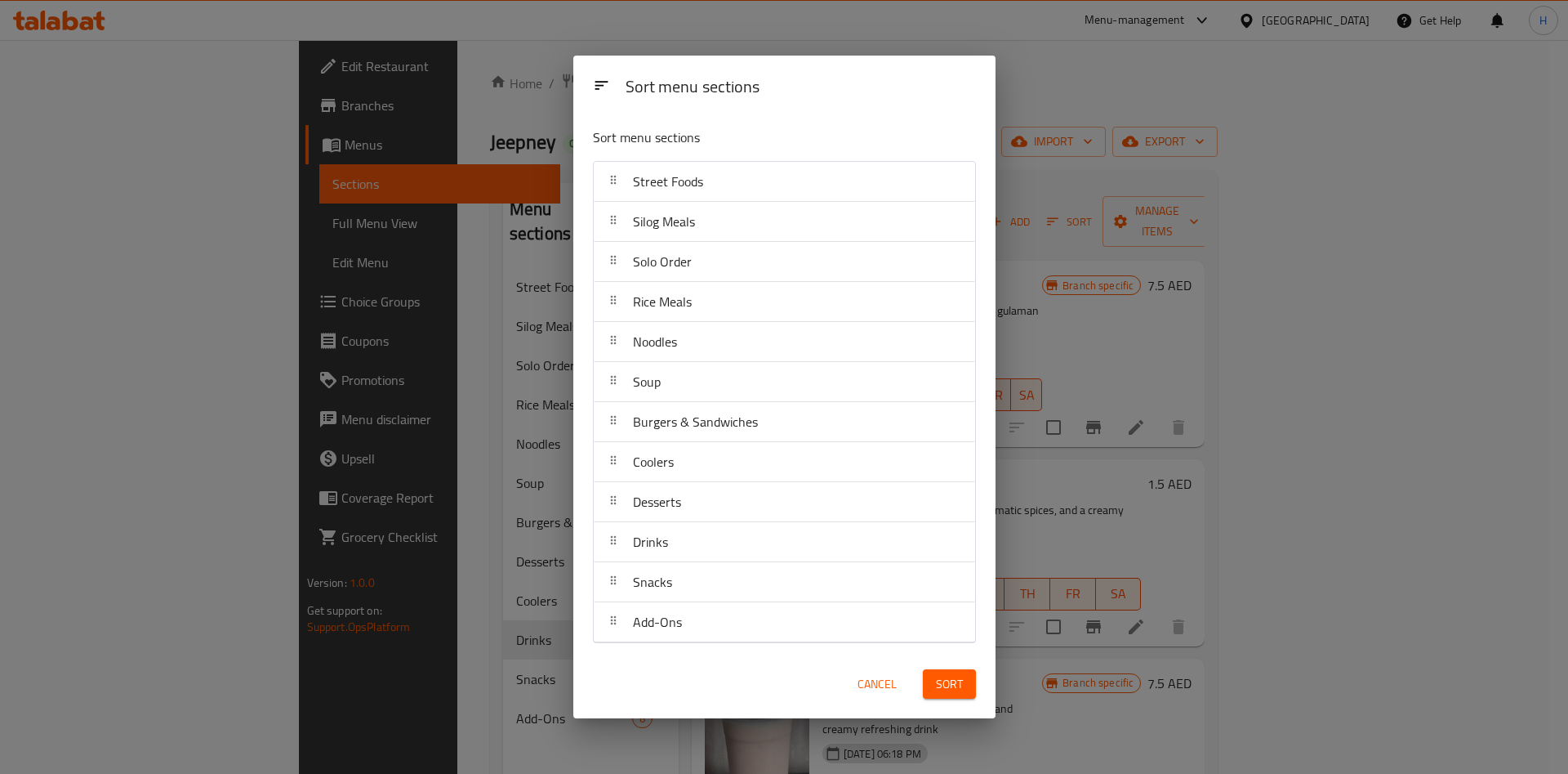
click at [964, 685] on button "Sort" at bounding box center [949, 684] width 53 height 31
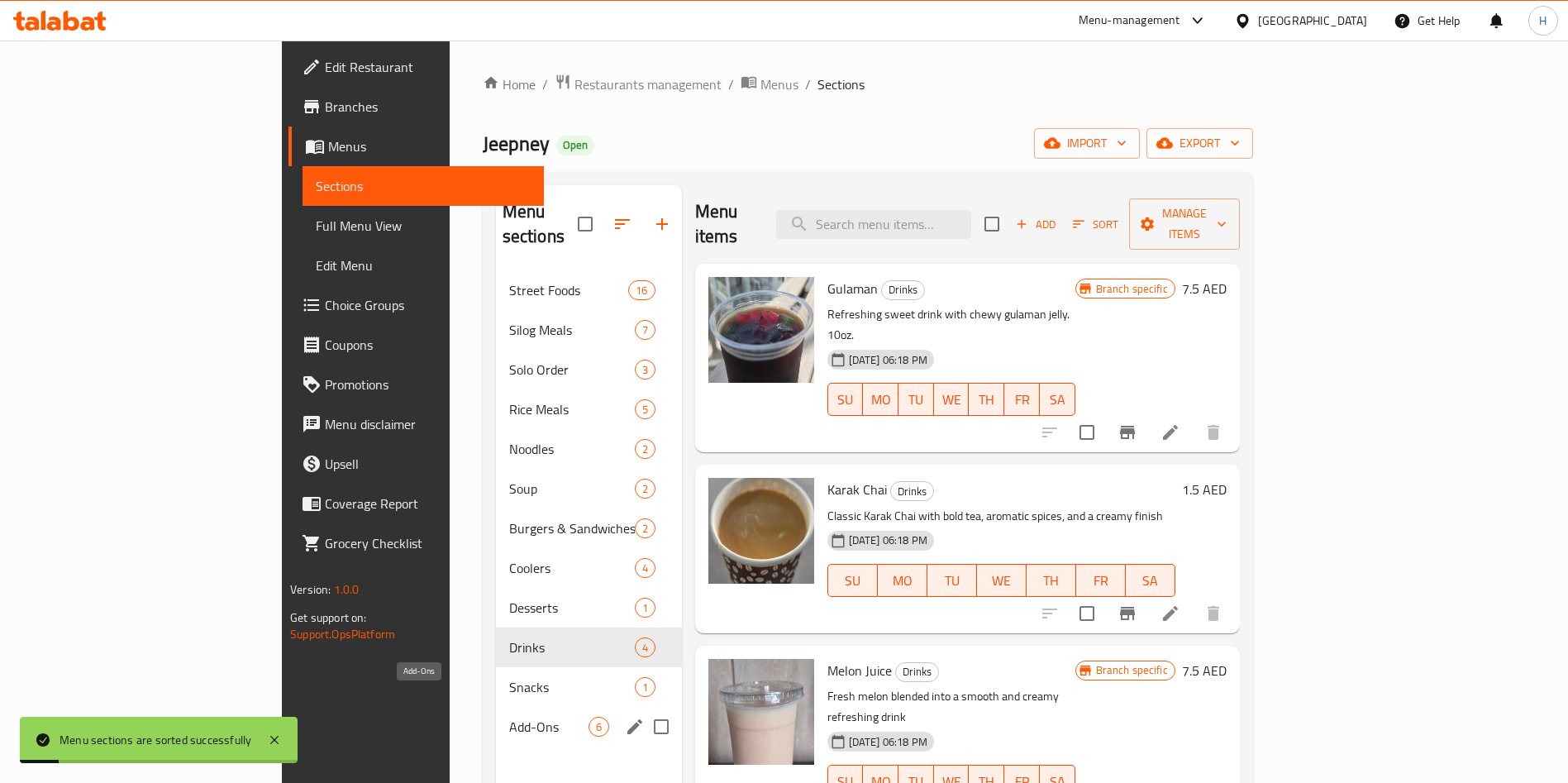
click at [509, 717] on span "Add-Ons" at bounding box center [549, 727] width 80 height 20
